Goal: Task Accomplishment & Management: Complete application form

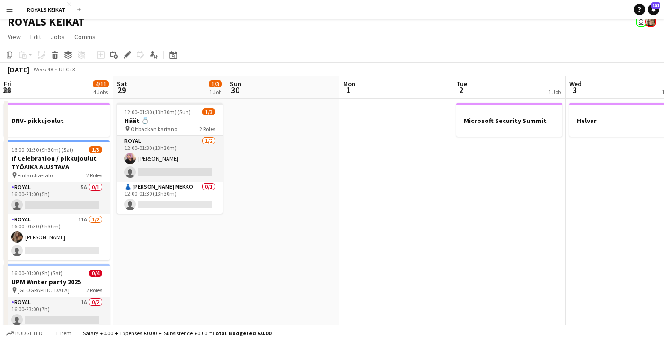
scroll to position [0, 259]
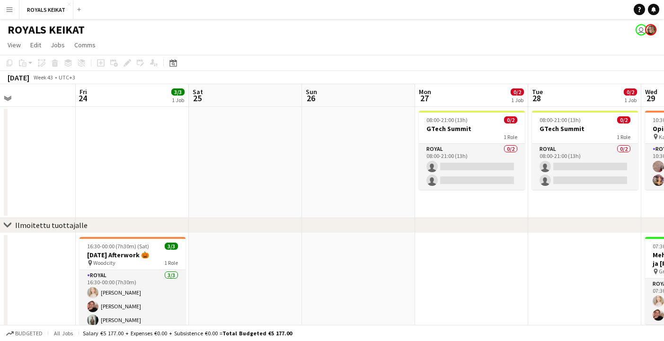
scroll to position [0, 378]
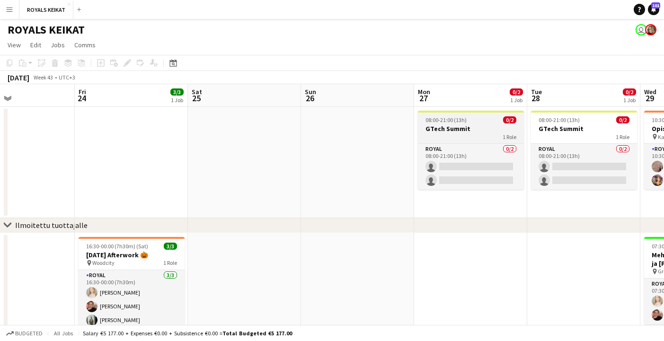
click at [462, 127] on h3 "GTech Summit" at bounding box center [471, 129] width 106 height 9
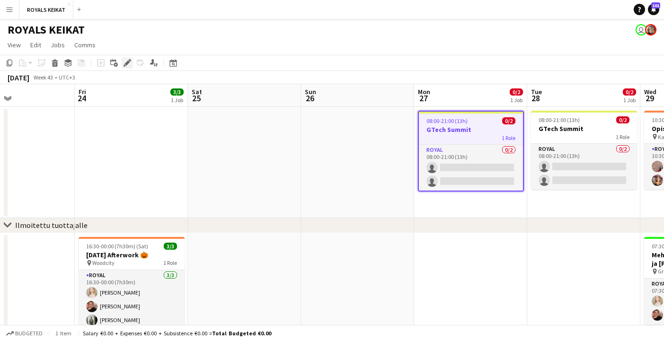
click at [125, 59] on icon "Edit" at bounding box center [128, 63] width 8 height 8
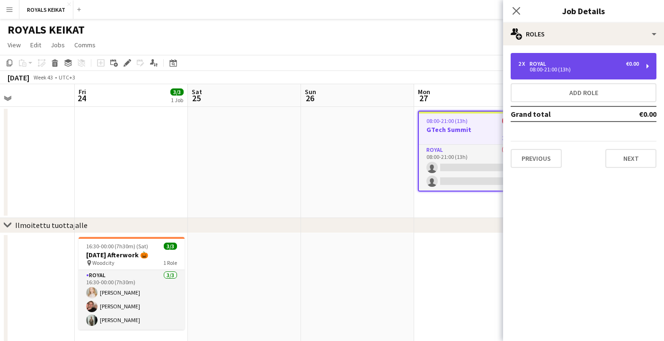
click at [554, 67] on div "08:00-21:00 (13h)" at bounding box center [579, 69] width 121 height 5
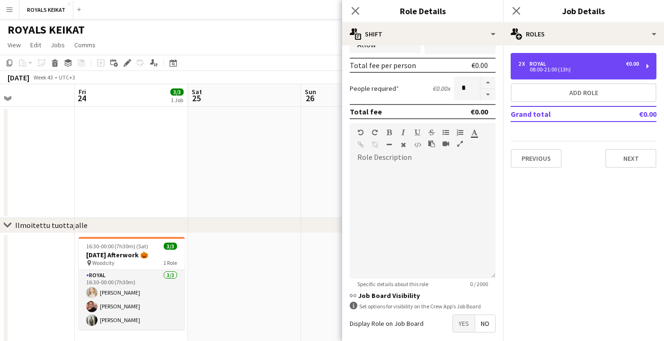
scroll to position [251, 0]
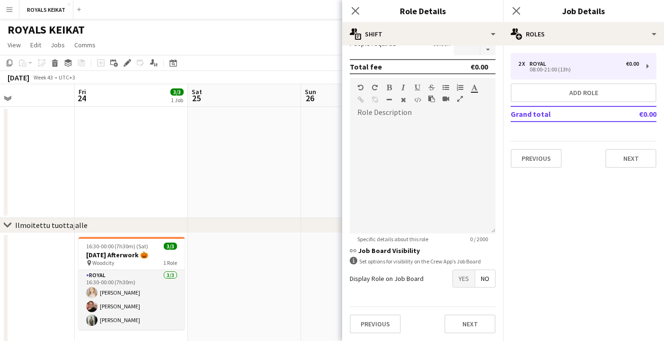
click at [464, 276] on span "Yes" at bounding box center [464, 278] width 22 height 17
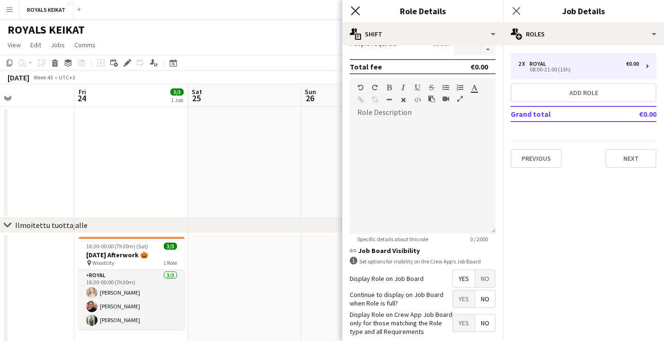
click at [354, 9] on icon at bounding box center [355, 10] width 9 height 9
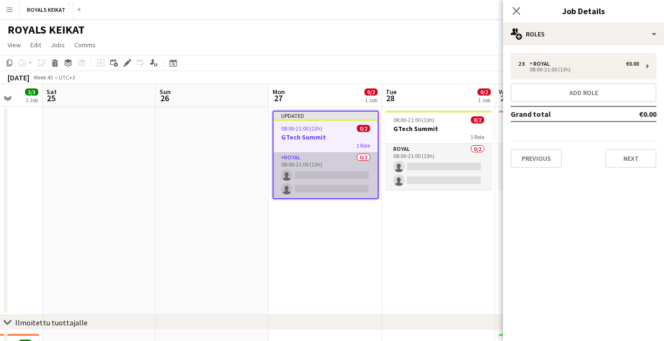
scroll to position [0, 321]
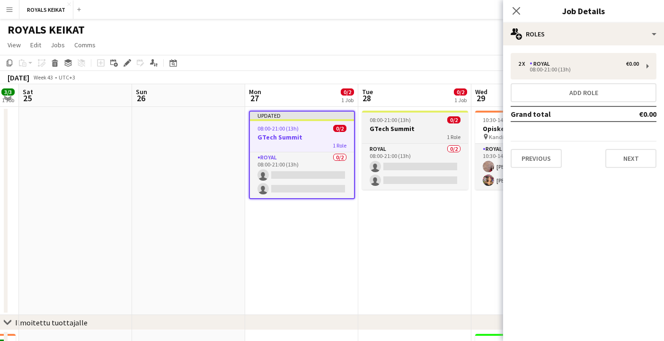
click at [405, 121] on span "08:00-21:00 (13h)" at bounding box center [390, 119] width 41 height 7
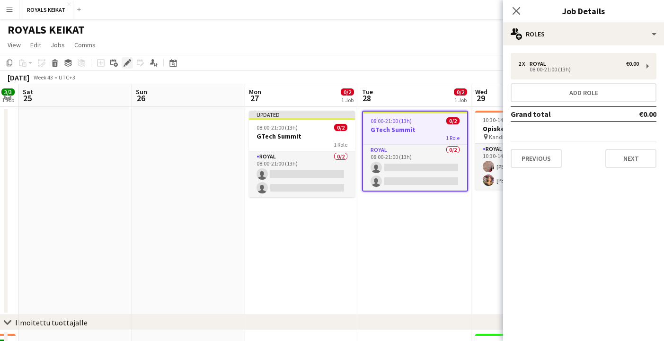
click at [129, 63] on icon at bounding box center [127, 63] width 5 height 5
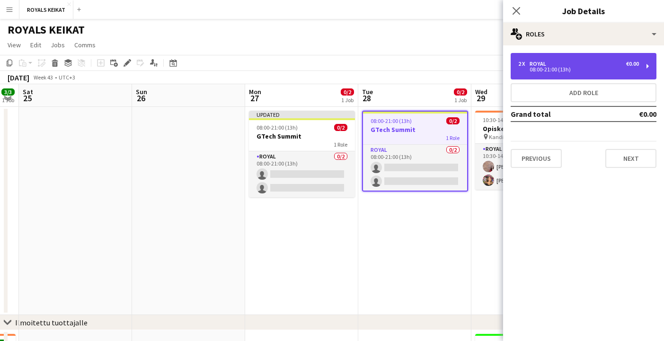
click at [539, 63] on div "Royal" at bounding box center [540, 64] width 20 height 7
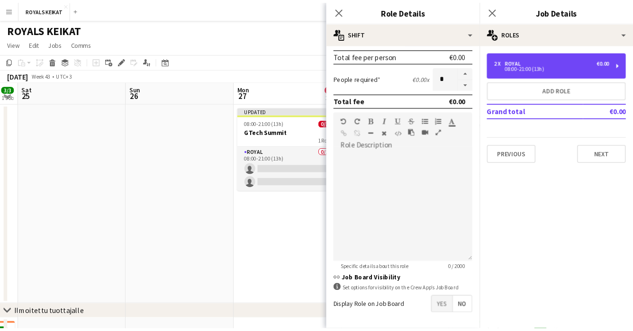
scroll to position [251, 0]
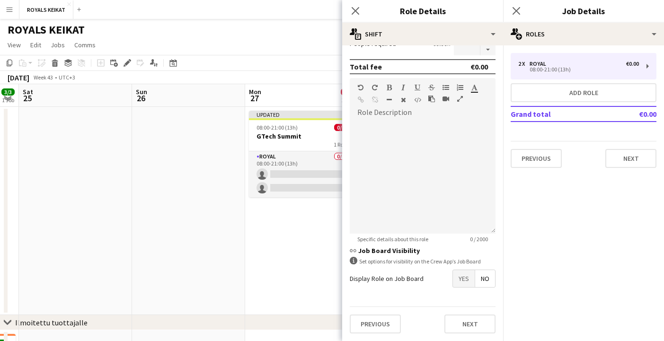
click at [464, 280] on span "Yes" at bounding box center [464, 278] width 22 height 17
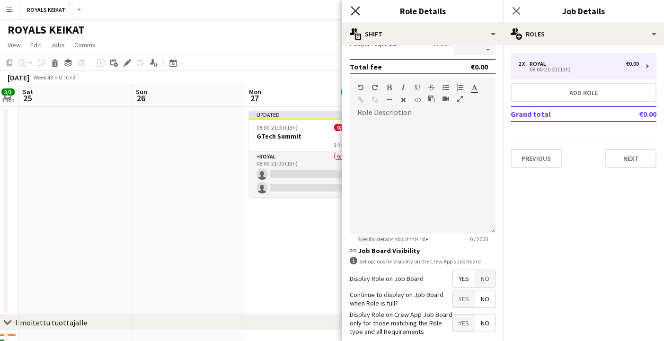
click at [354, 10] on icon at bounding box center [355, 10] width 9 height 9
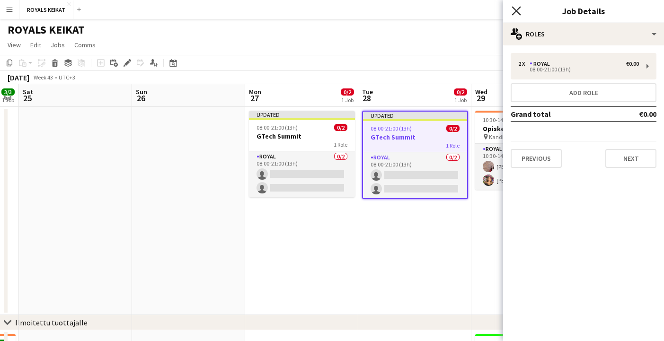
click at [516, 9] on icon "Close pop-in" at bounding box center [516, 10] width 9 height 9
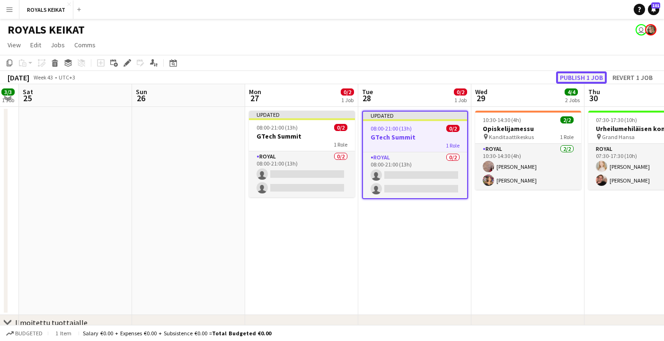
click at [567, 77] on button "Publish 1 job" at bounding box center [581, 78] width 51 height 12
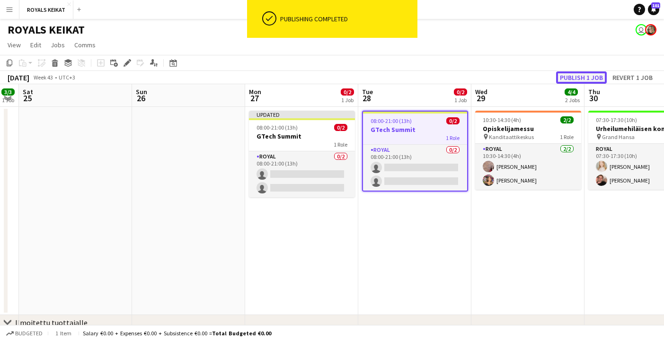
click at [567, 78] on button "Publish 1 job" at bounding box center [581, 78] width 51 height 12
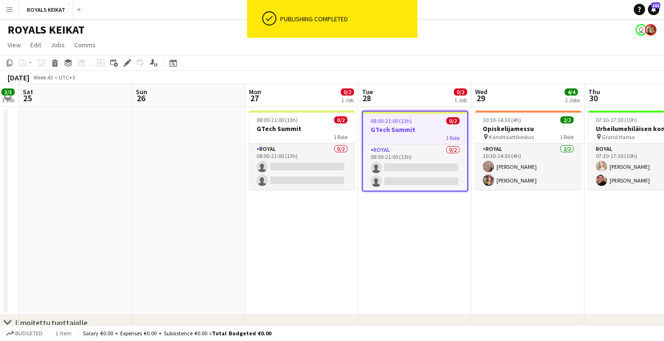
click at [167, 236] on app-date-cell at bounding box center [188, 211] width 113 height 208
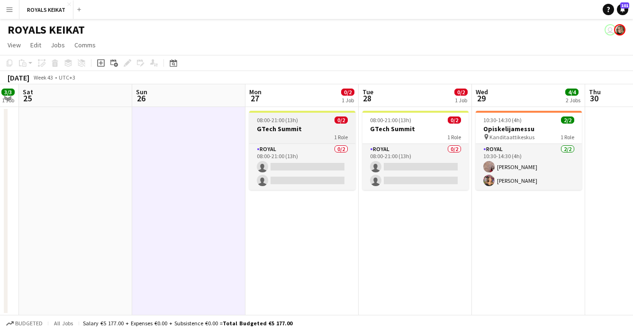
click at [293, 125] on h3 "GTech Summit" at bounding box center [302, 129] width 106 height 9
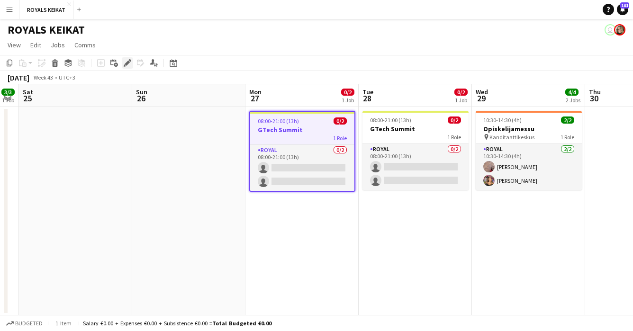
click at [127, 59] on icon "Edit" at bounding box center [128, 63] width 8 height 8
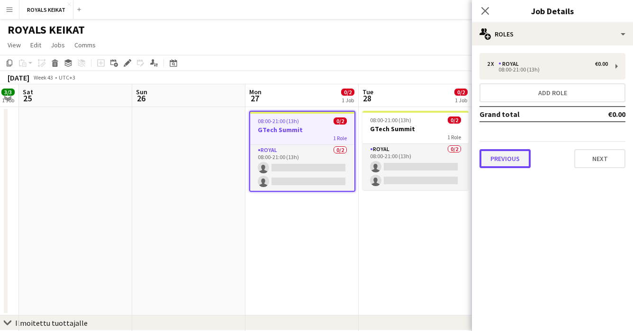
click at [500, 161] on button "Previous" at bounding box center [504, 158] width 51 height 19
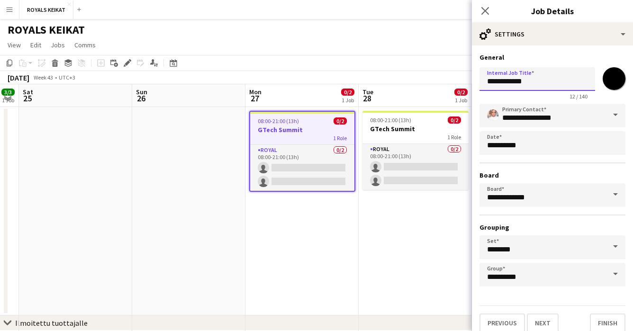
click at [540, 83] on input "**********" at bounding box center [537, 79] width 116 height 24
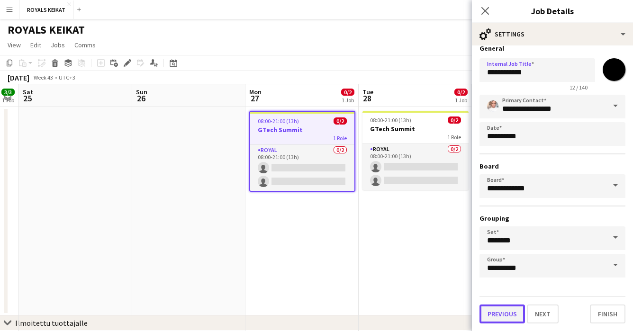
click at [499, 314] on button "Previous" at bounding box center [501, 314] width 45 height 19
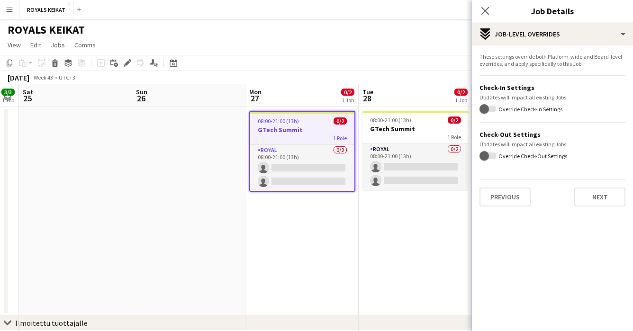
scroll to position [0, 0]
click at [503, 195] on button "Previous" at bounding box center [504, 197] width 51 height 19
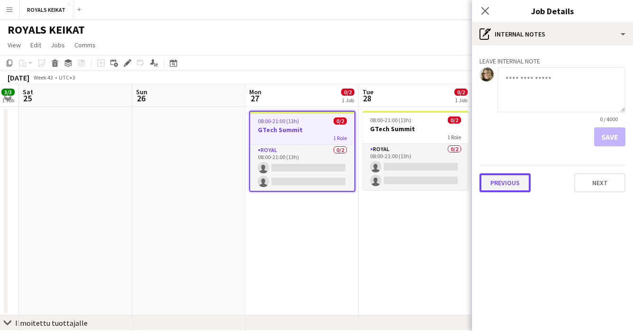
click at [509, 184] on button "Previous" at bounding box center [504, 182] width 51 height 19
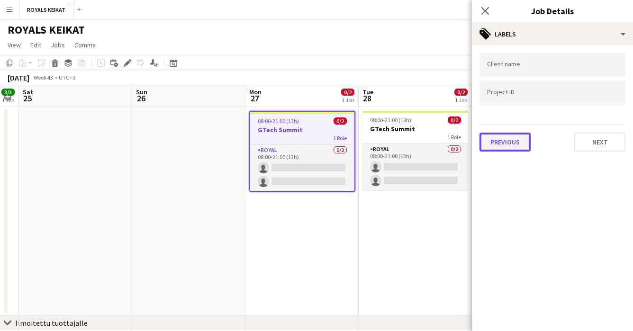
click at [504, 145] on button "Previous" at bounding box center [504, 142] width 51 height 19
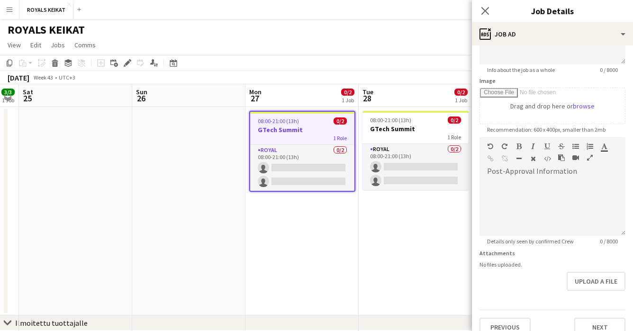
scroll to position [137, 0]
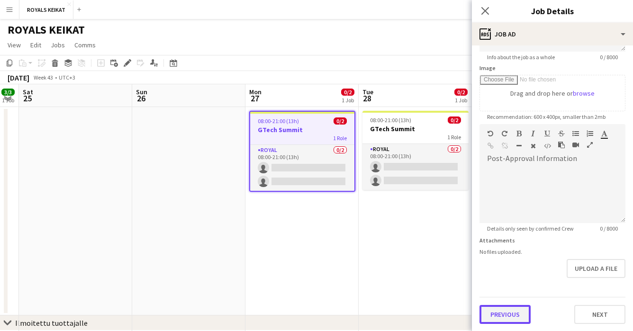
click at [503, 315] on button "Previous" at bounding box center [504, 314] width 51 height 19
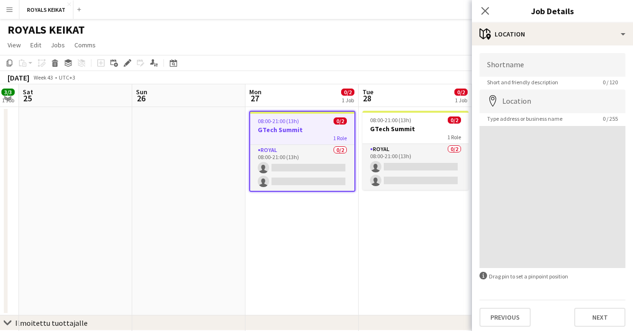
scroll to position [0, 0]
click at [505, 319] on button "Previous" at bounding box center [504, 317] width 51 height 19
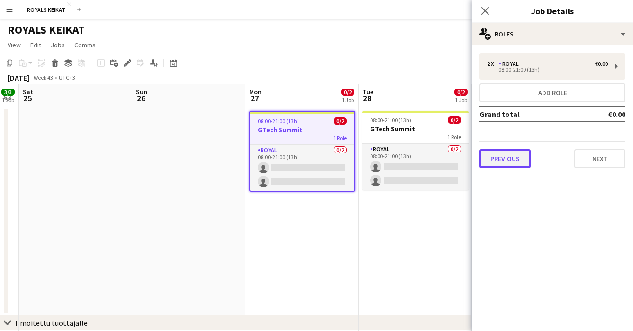
click at [502, 163] on button "Previous" at bounding box center [504, 158] width 51 height 19
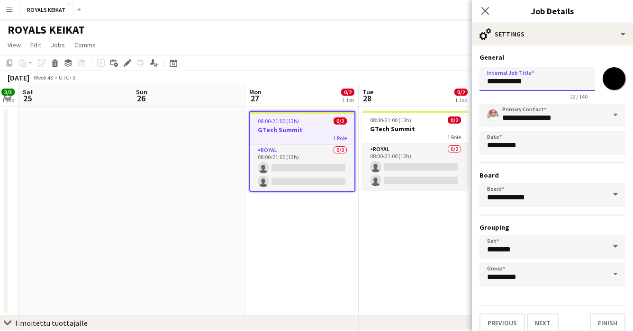
click at [537, 83] on input "**********" at bounding box center [537, 79] width 116 height 24
click at [534, 81] on input "**********" at bounding box center [537, 79] width 116 height 24
click at [588, 82] on input "**********" at bounding box center [537, 79] width 116 height 24
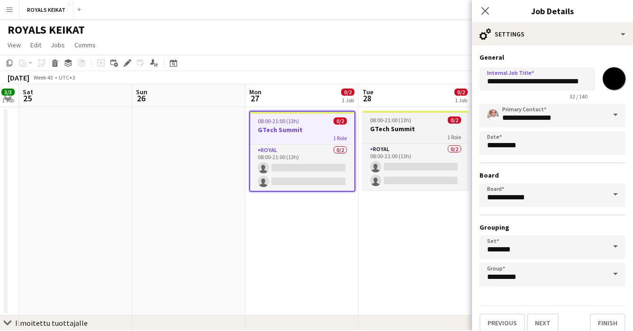
click at [412, 126] on h3 "GTech Summit" at bounding box center [415, 129] width 106 height 9
type input "**********"
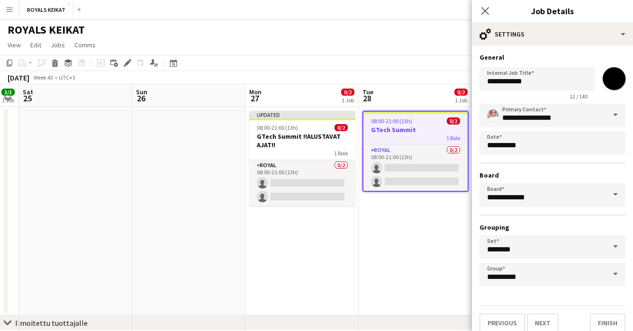
click at [419, 129] on h3 "GTech Summit" at bounding box center [415, 129] width 104 height 9
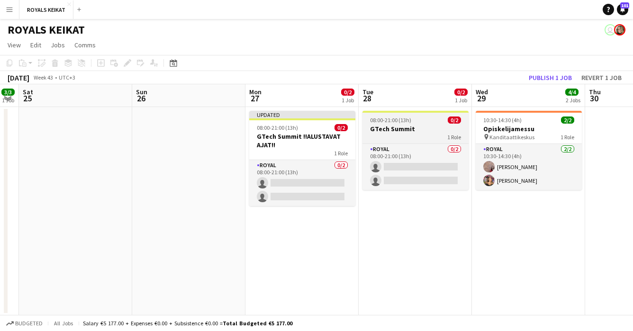
click at [419, 129] on h3 "GTech Summit" at bounding box center [415, 129] width 106 height 9
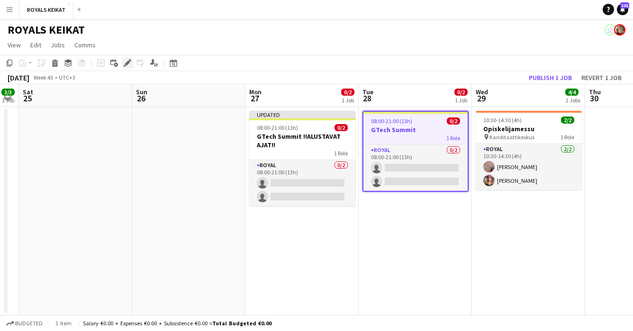
click at [126, 63] on icon at bounding box center [127, 63] width 5 height 5
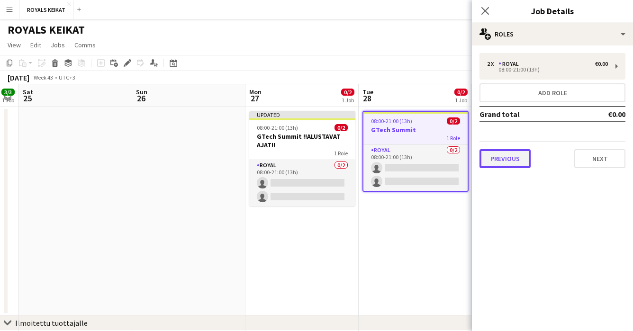
click at [512, 161] on button "Previous" at bounding box center [504, 158] width 51 height 19
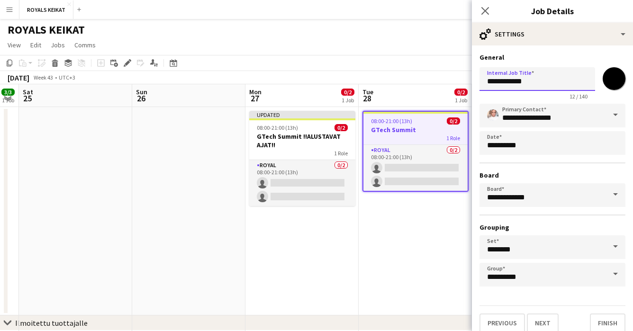
click at [535, 82] on input "**********" at bounding box center [537, 79] width 116 height 24
type input "**********"
click at [484, 8] on icon "Close pop-in" at bounding box center [484, 10] width 9 height 9
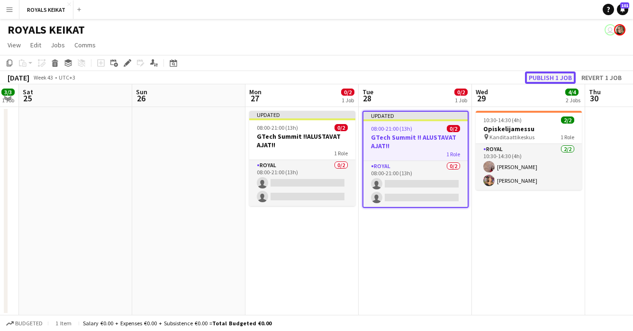
click at [554, 74] on button "Publish 1 job" at bounding box center [550, 78] width 51 height 12
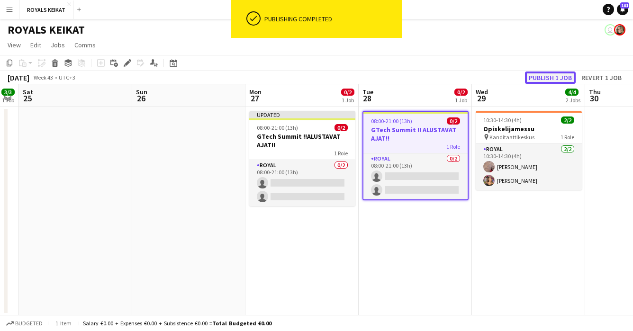
click at [554, 74] on button "Publish 1 job" at bounding box center [550, 78] width 51 height 12
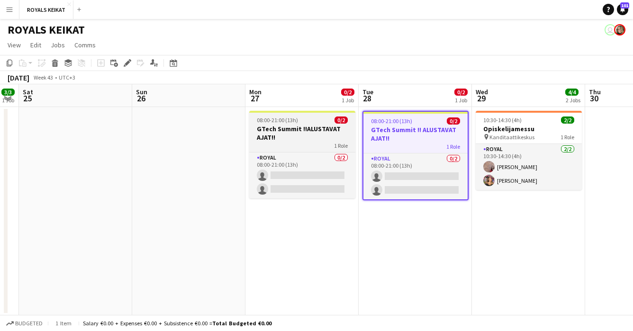
click at [296, 131] on h3 "GTech Summit !!ALUSTAVAT AJAT!!" at bounding box center [302, 133] width 106 height 17
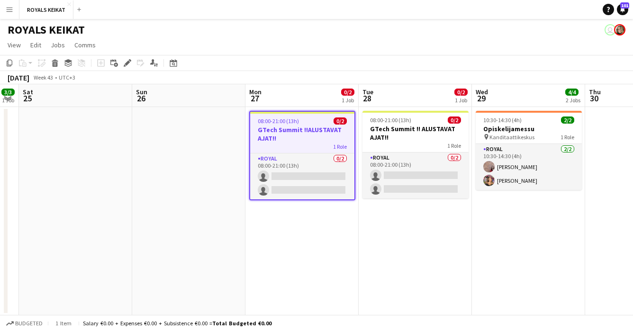
click at [295, 135] on h3 "GTech Summit !!ALUSTAVAT AJAT!!" at bounding box center [302, 133] width 104 height 17
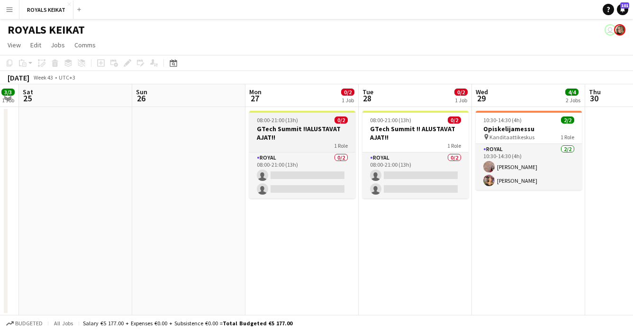
click at [295, 135] on h3 "GTech Summit !!ALUSTAVAT AJAT!!" at bounding box center [302, 133] width 106 height 17
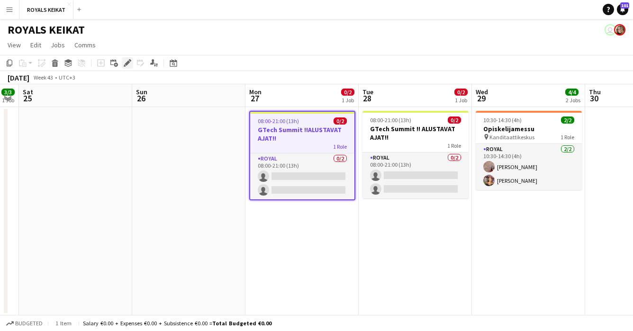
click at [126, 63] on icon at bounding box center [127, 63] width 5 height 5
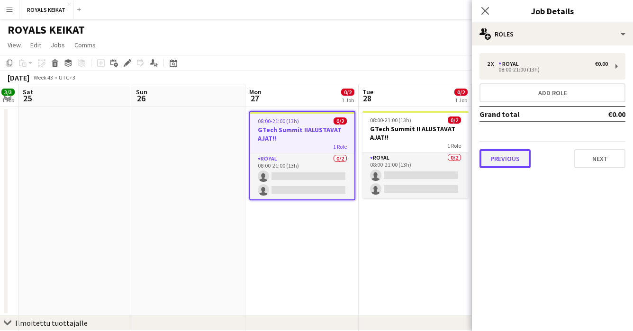
click at [517, 159] on button "Previous" at bounding box center [504, 158] width 51 height 19
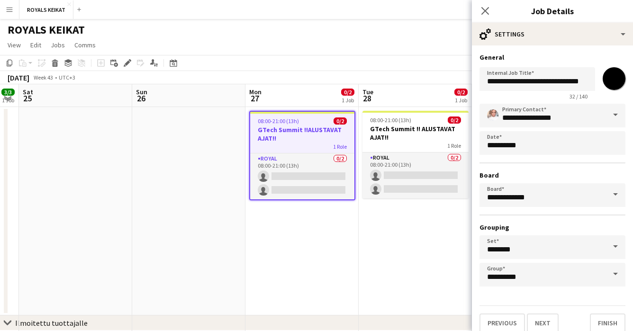
scroll to position [9, 0]
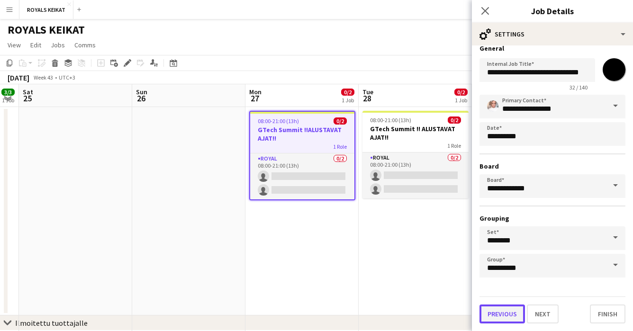
click at [504, 315] on button "Previous" at bounding box center [501, 314] width 45 height 19
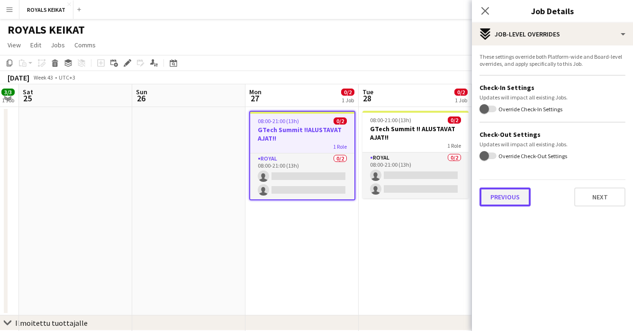
click at [496, 195] on button "Previous" at bounding box center [504, 197] width 51 height 19
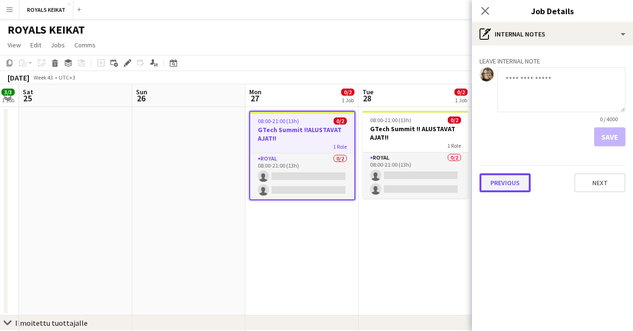
click at [496, 183] on button "Previous" at bounding box center [504, 182] width 51 height 19
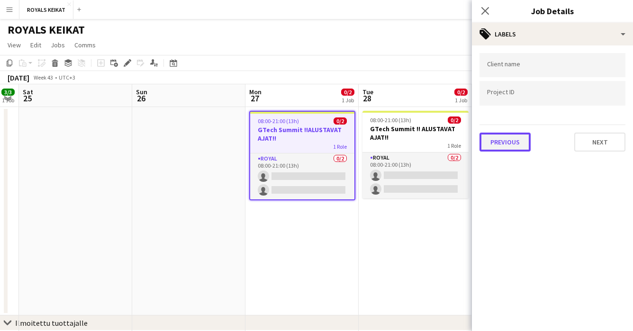
click at [493, 142] on button "Previous" at bounding box center [504, 142] width 51 height 19
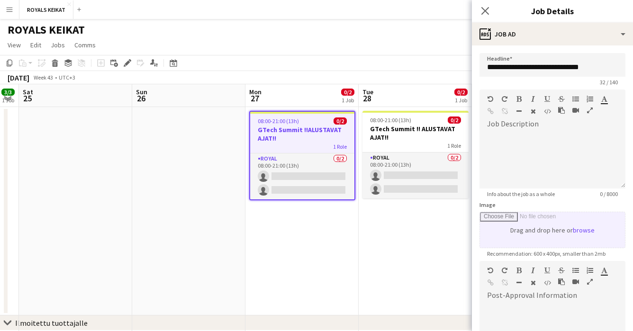
scroll to position [137, 0]
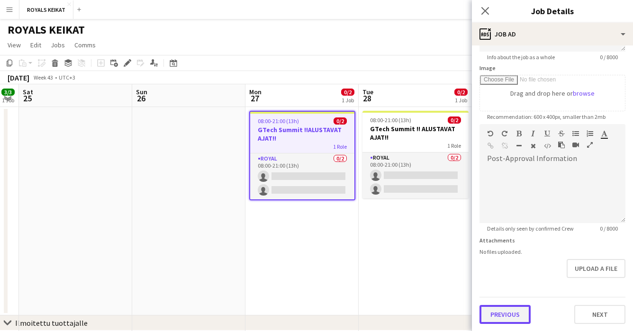
click at [501, 312] on button "Previous" at bounding box center [504, 314] width 51 height 19
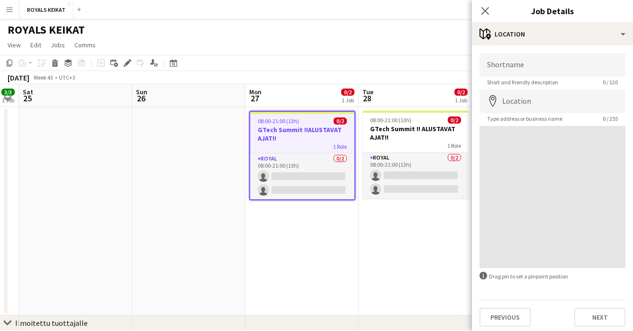
scroll to position [0, 0]
click at [526, 65] on input "Shortname" at bounding box center [552, 65] width 146 height 24
type input "**********"
click at [531, 101] on input "Location" at bounding box center [552, 102] width 146 height 24
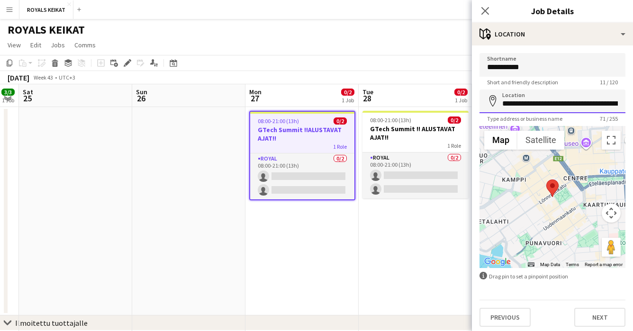
click at [538, 105] on input "**********" at bounding box center [552, 102] width 146 height 24
drag, startPoint x: 538, startPoint y: 105, endPoint x: 502, endPoint y: 104, distance: 36.9
click at [502, 104] on input "**********" at bounding box center [552, 102] width 146 height 24
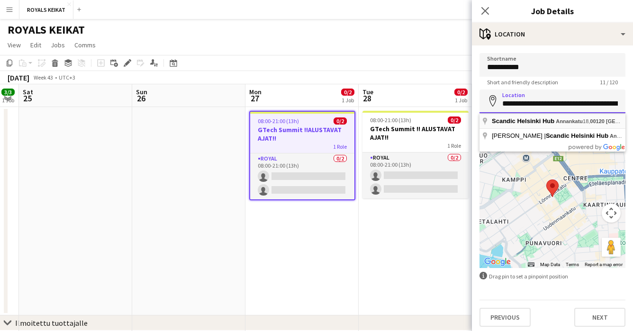
type input "**********"
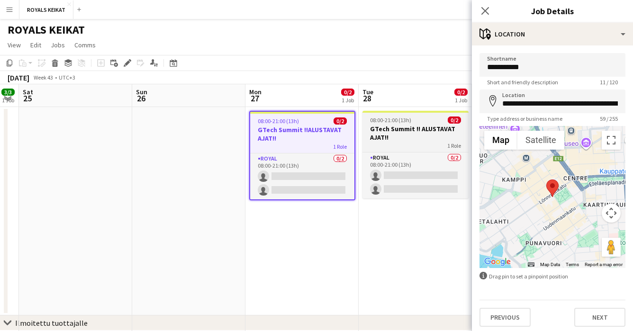
click at [402, 128] on h3 "GTech Summit !! ALUSTAVAT AJAT!!" at bounding box center [415, 133] width 106 height 17
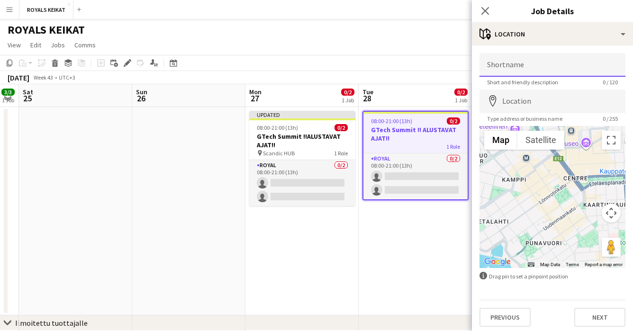
click at [527, 65] on input "Shortname" at bounding box center [552, 65] width 146 height 24
type input "**********"
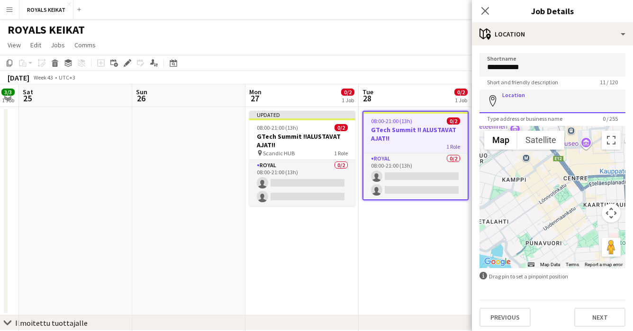
click at [532, 105] on input "Location" at bounding box center [552, 102] width 146 height 24
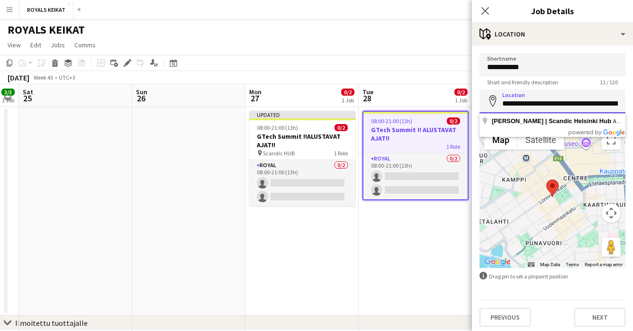
drag, startPoint x: 539, startPoint y: 104, endPoint x: 502, endPoint y: 104, distance: 37.9
click at [502, 104] on input "**********" at bounding box center [552, 102] width 146 height 24
type input "**********"
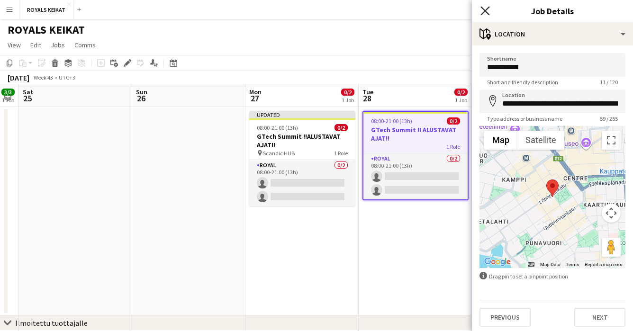
click at [483, 7] on icon "Close pop-in" at bounding box center [484, 10] width 9 height 9
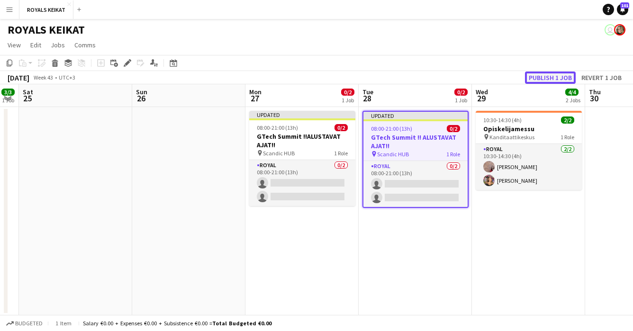
click at [543, 77] on button "Publish 1 job" at bounding box center [550, 78] width 51 height 12
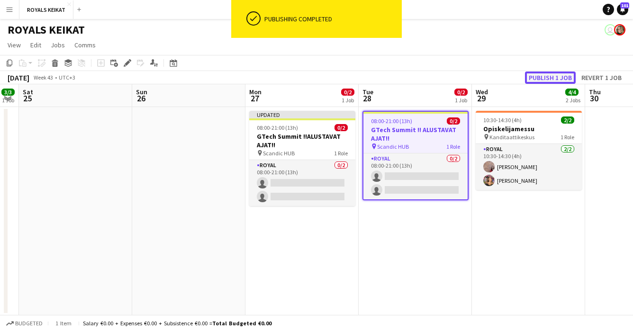
click at [543, 77] on button "Publish 1 job" at bounding box center [550, 78] width 51 height 12
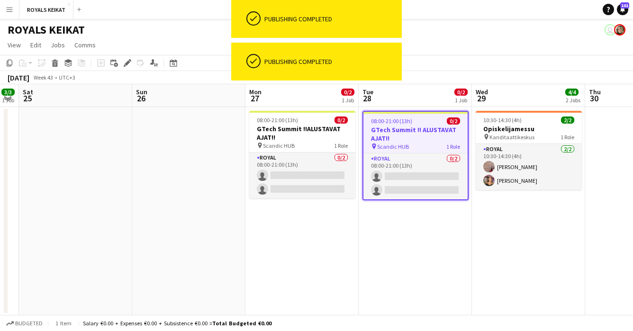
click at [143, 252] on app-date-cell at bounding box center [188, 211] width 113 height 208
